Goal: Obtain resource: Download file/media

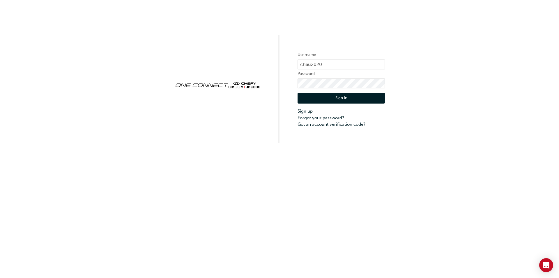
click at [329, 97] on button "Sign In" at bounding box center [341, 98] width 87 height 11
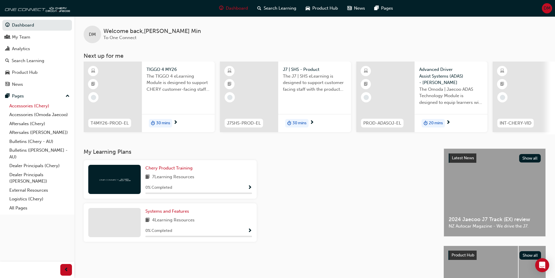
click at [31, 108] on link "Accessories (Chery)" at bounding box center [39, 105] width 65 height 9
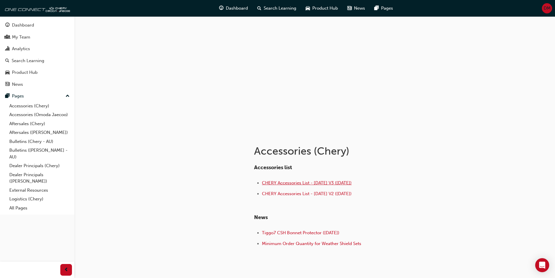
click at [330, 182] on span "CHERY Accessories List - [DATE] V3 ([DATE])" at bounding box center [307, 182] width 90 height 5
click at [349, 184] on span "CHERY Accessories List - [DATE] V3 ([DATE])" at bounding box center [307, 182] width 90 height 5
